Goal: Task Accomplishment & Management: Use online tool/utility

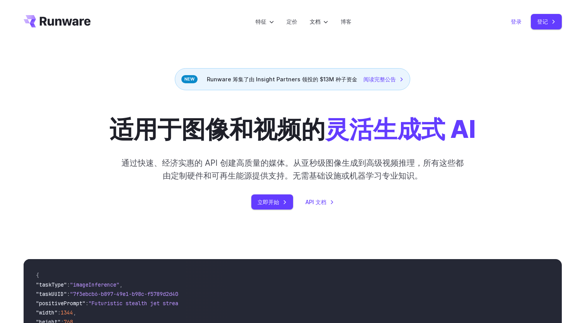
click at [515, 22] on link "登录" at bounding box center [516, 21] width 11 height 9
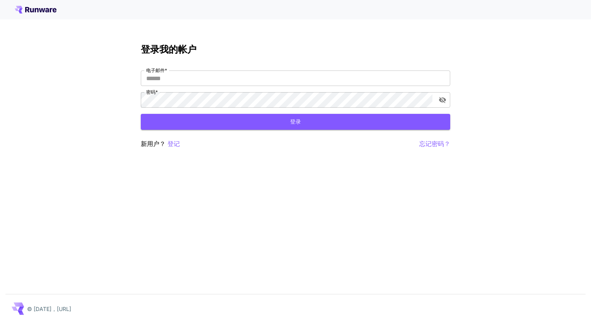
click at [245, 86] on div "电子邮件 * 电子邮件 * 密码 * 密码 *" at bounding box center [295, 88] width 309 height 37
click at [254, 76] on input "电子邮件 *" at bounding box center [295, 77] width 309 height 15
click at [253, 78] on input "电子邮件 *" at bounding box center [295, 77] width 309 height 15
click at [33, 12] on icon at bounding box center [36, 10] width 42 height 8
drag, startPoint x: 185, startPoint y: 72, endPoint x: 186, endPoint y: 76, distance: 4.8
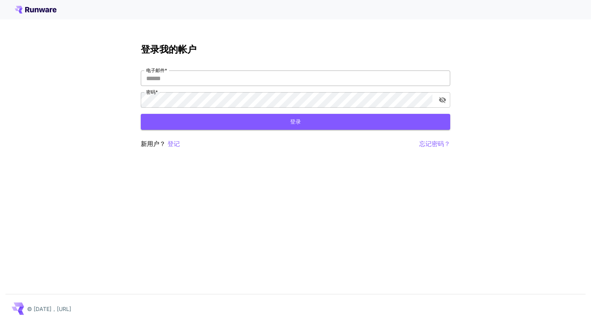
click at [186, 72] on input "电子邮件 *" at bounding box center [295, 77] width 309 height 15
click at [186, 77] on input "电子邮件 *" at bounding box center [295, 77] width 309 height 15
click at [45, 6] on icon at bounding box center [36, 10] width 42 height 8
click at [205, 79] on input "电子邮件 *" at bounding box center [295, 77] width 309 height 15
click at [425, 143] on p "忘记密码？" at bounding box center [434, 144] width 31 height 10
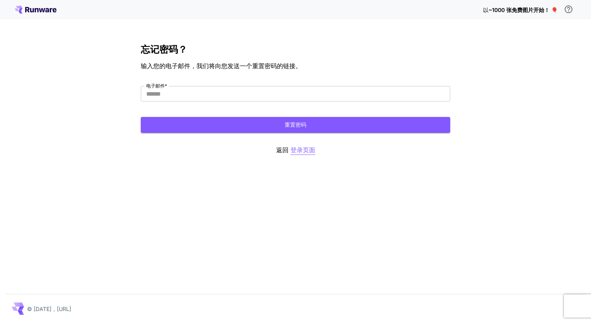
click at [313, 152] on p "登录页面" at bounding box center [302, 150] width 25 height 10
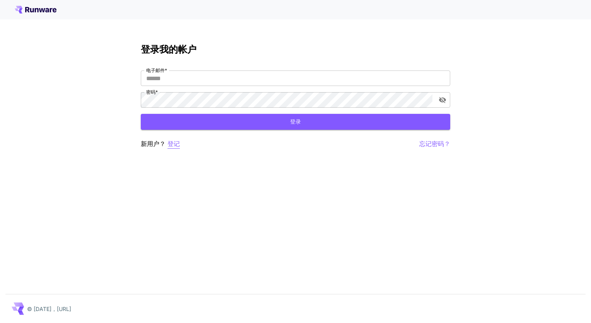
click at [179, 142] on p "登记" at bounding box center [173, 144] width 12 height 10
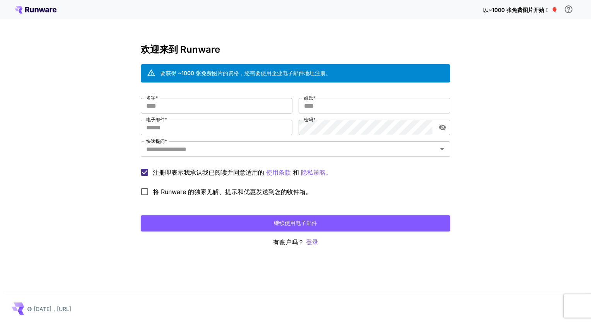
click at [219, 106] on input "名字 *" at bounding box center [217, 105] width 152 height 15
click at [204, 121] on input "电子邮件 *" at bounding box center [217, 127] width 152 height 15
click at [338, 109] on input "姓氏 *" at bounding box center [375, 105] width 152 height 15
click at [265, 108] on input "名字 *" at bounding box center [217, 105] width 152 height 15
click at [240, 130] on input "电子邮件 *" at bounding box center [217, 127] width 152 height 15
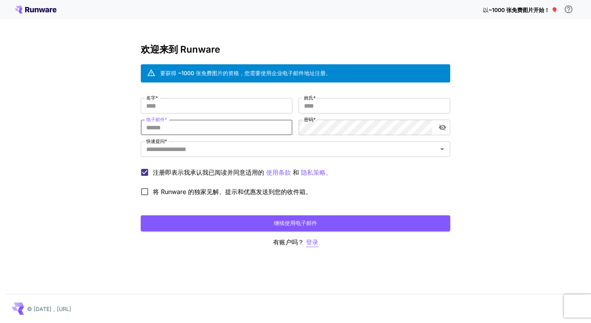
click at [318, 241] on p "登录" at bounding box center [312, 242] width 12 height 10
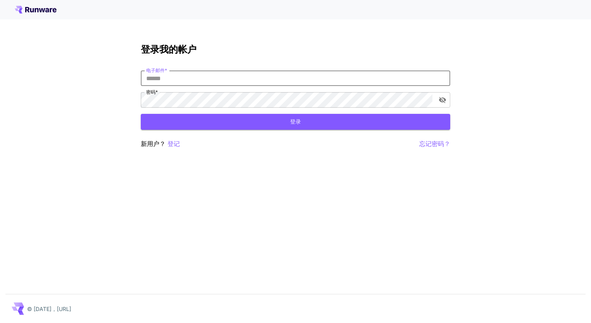
click at [234, 78] on input "电子邮件 *" at bounding box center [295, 77] width 309 height 15
click at [261, 77] on input "Email   *" at bounding box center [295, 77] width 309 height 15
click at [223, 77] on input "Email   *" at bounding box center [295, 77] width 309 height 15
paste input "**********"
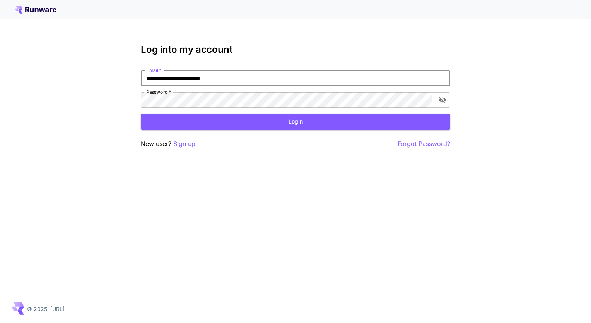
drag, startPoint x: 153, startPoint y: 78, endPoint x: 99, endPoint y: 78, distance: 54.1
click at [99, 78] on div "**********" at bounding box center [295, 161] width 591 height 323
type input "**********"
click at [82, 104] on div "**********" at bounding box center [295, 161] width 591 height 323
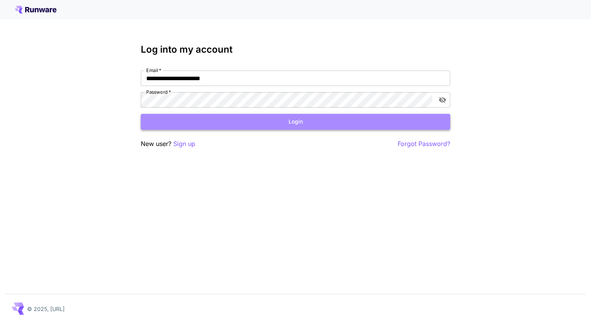
click at [243, 114] on button "Login" at bounding box center [295, 122] width 309 height 16
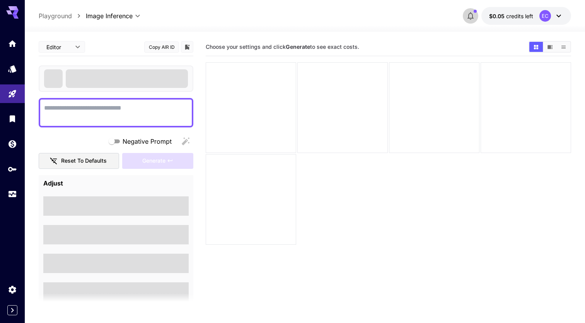
click at [466, 19] on icon "button" at bounding box center [470, 15] width 9 height 9
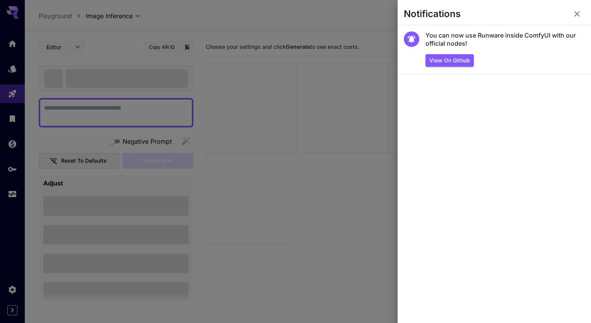
click at [574, 16] on icon "button" at bounding box center [576, 13] width 5 height 5
